Goal: Information Seeking & Learning: Learn about a topic

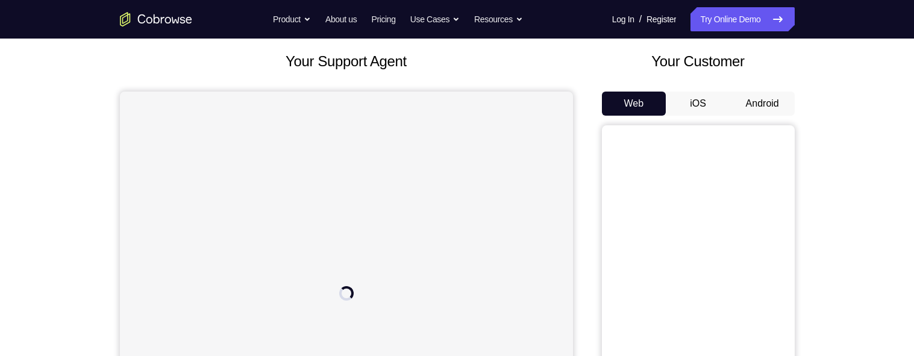
scroll to position [75, 0]
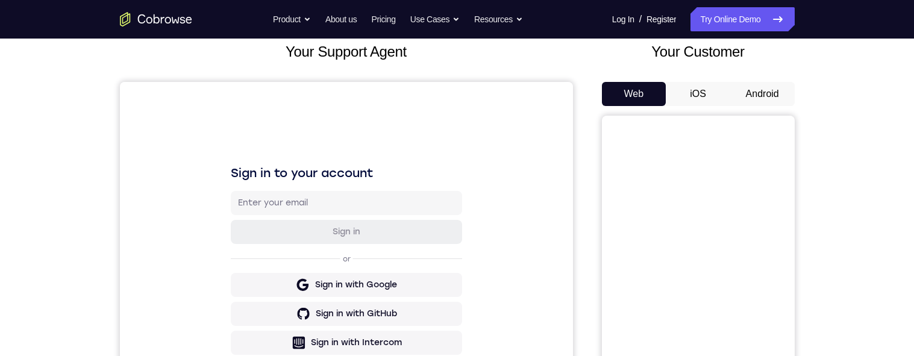
click at [764, 89] on button "Android" at bounding box center [763, 94] width 64 height 24
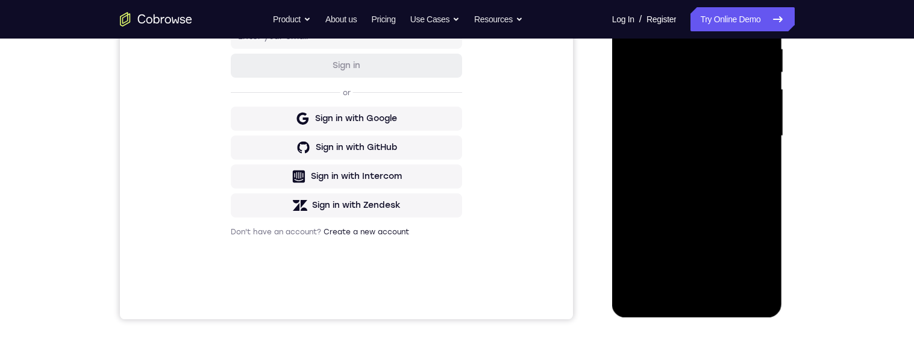
scroll to position [242, 0]
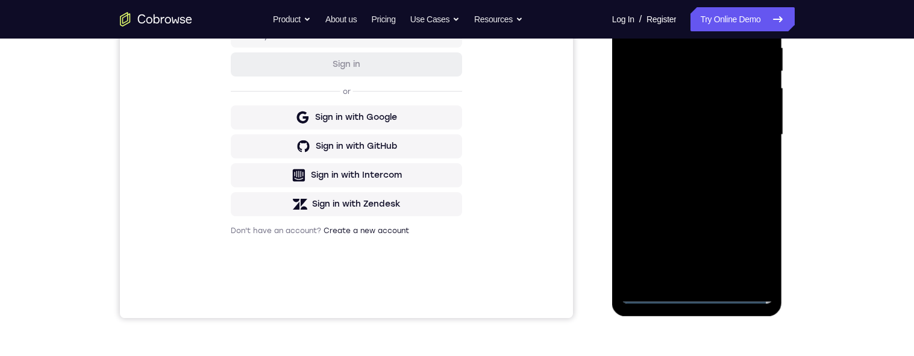
click at [700, 295] on div at bounding box center [697, 135] width 152 height 338
click at [749, 241] on div at bounding box center [697, 135] width 152 height 338
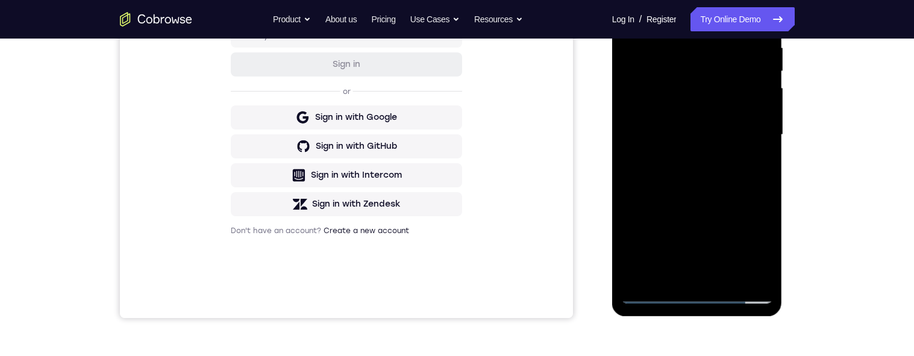
click at [749, 241] on div at bounding box center [697, 135] width 152 height 338
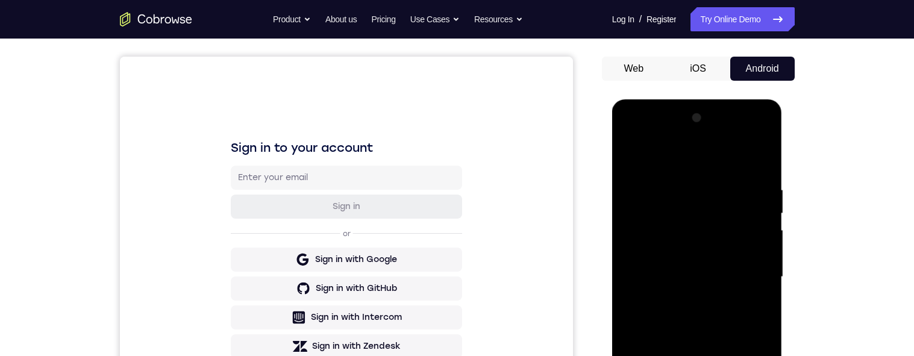
scroll to position [51, 0]
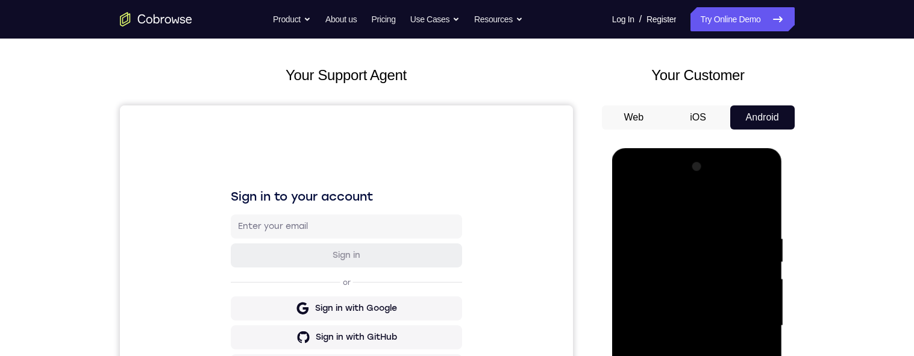
click at [636, 184] on div at bounding box center [697, 326] width 152 height 338
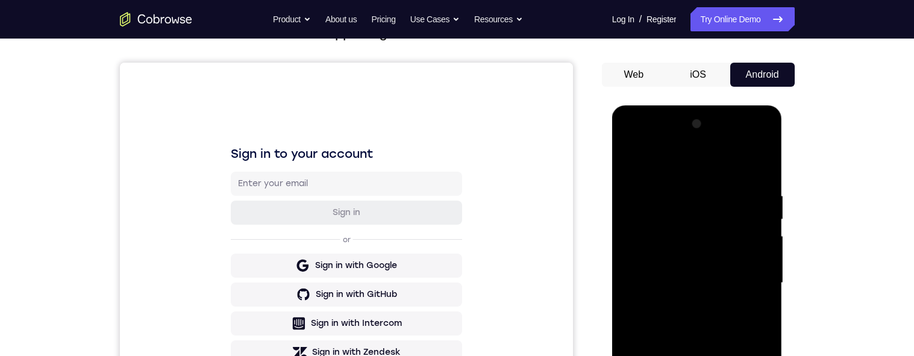
scroll to position [131, 0]
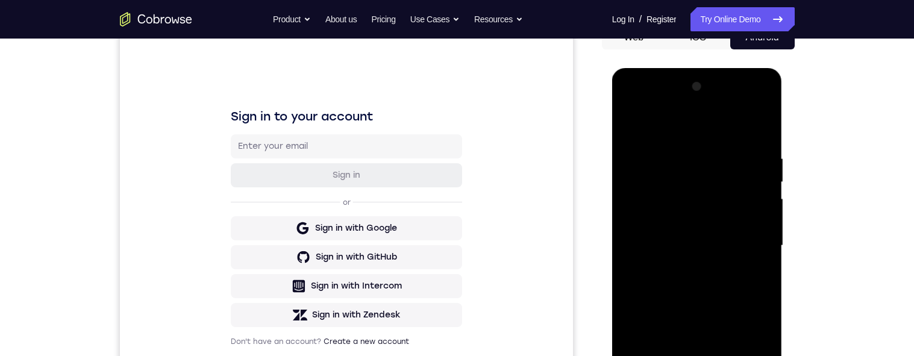
click at [687, 175] on div at bounding box center [697, 246] width 152 height 338
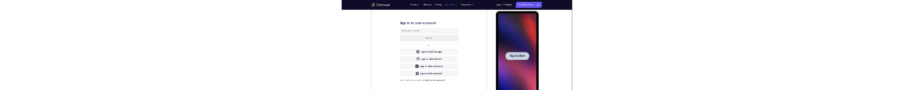
scroll to position [0, 0]
